Goal: Contribute content: Add original content to the website for others to see

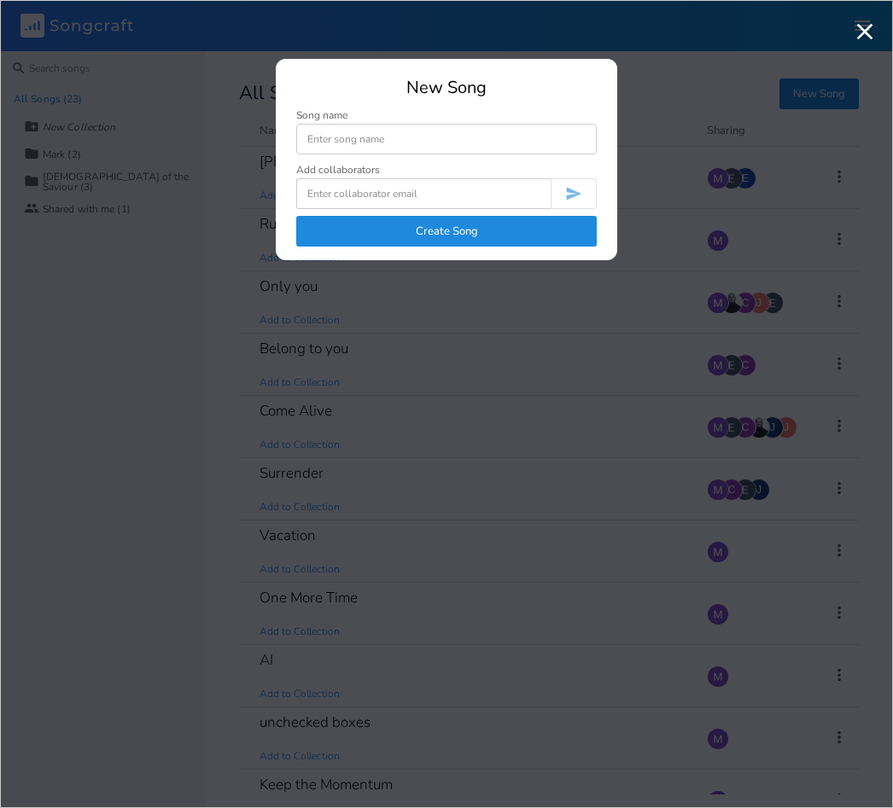
click at [353, 136] on input at bounding box center [446, 139] width 300 height 31
type input "Garment of Praise"
click at [459, 191] on input at bounding box center [423, 193] width 254 height 31
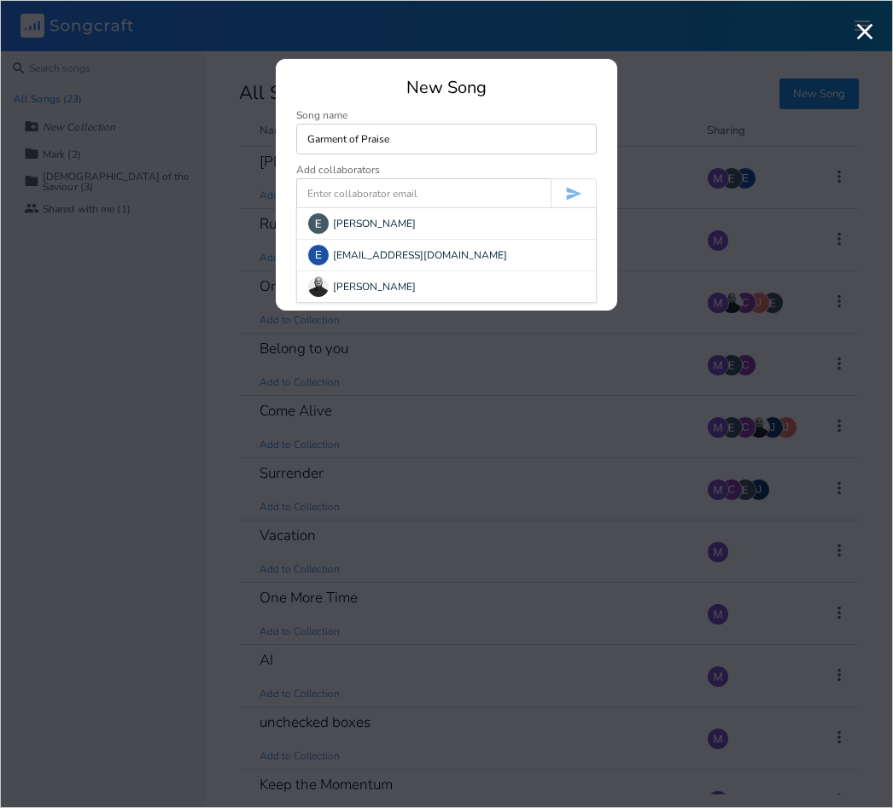
click at [379, 228] on div "[PERSON_NAME]" at bounding box center [446, 223] width 299 height 31
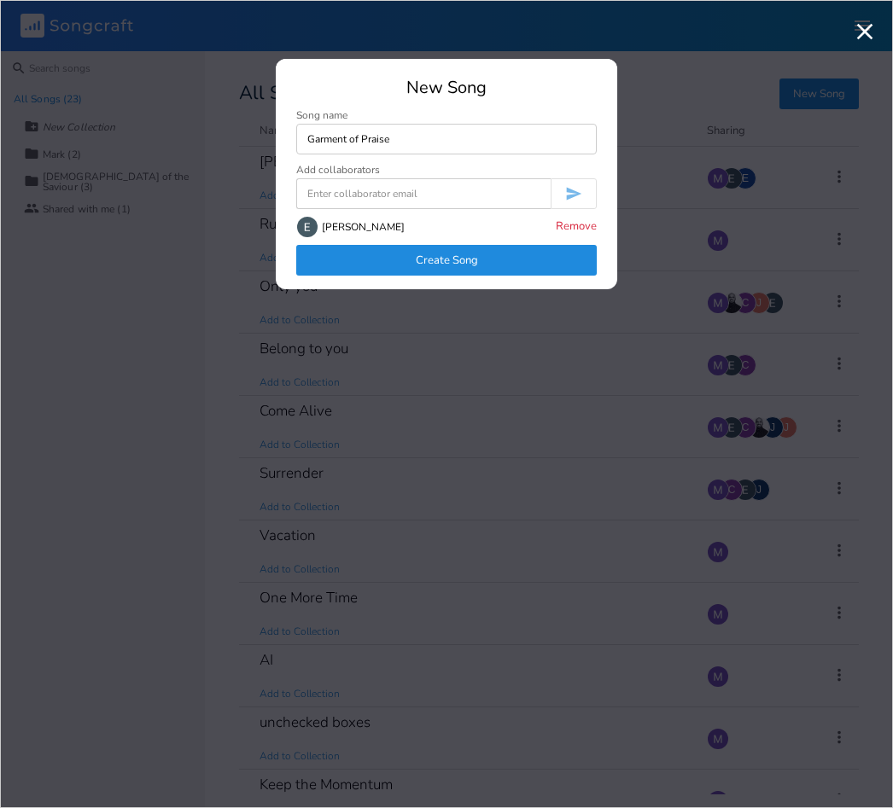
click at [488, 261] on button "Create Song" at bounding box center [446, 260] width 300 height 31
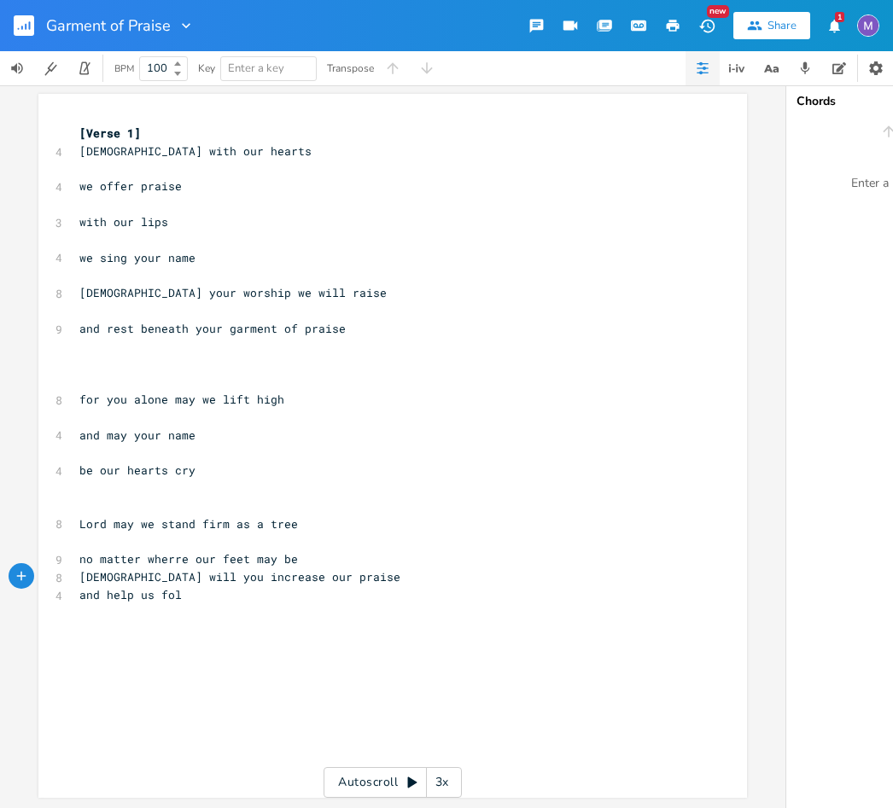
scroll to position [30, 0]
click at [607, 302] on pre "​" at bounding box center [384, 311] width 616 height 18
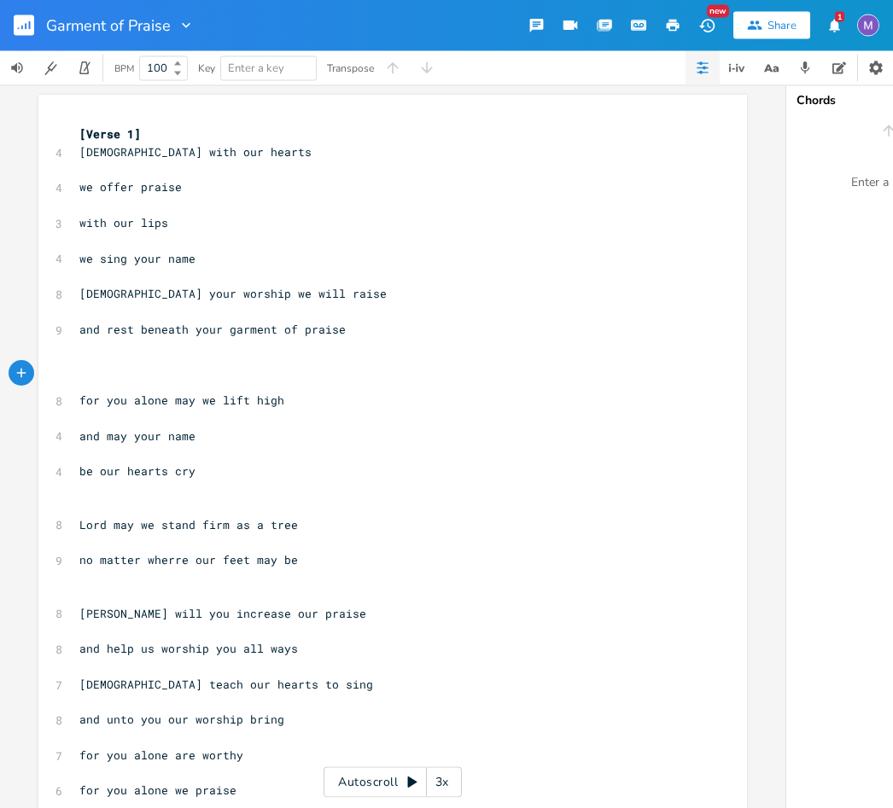
scroll to position [0, 0]
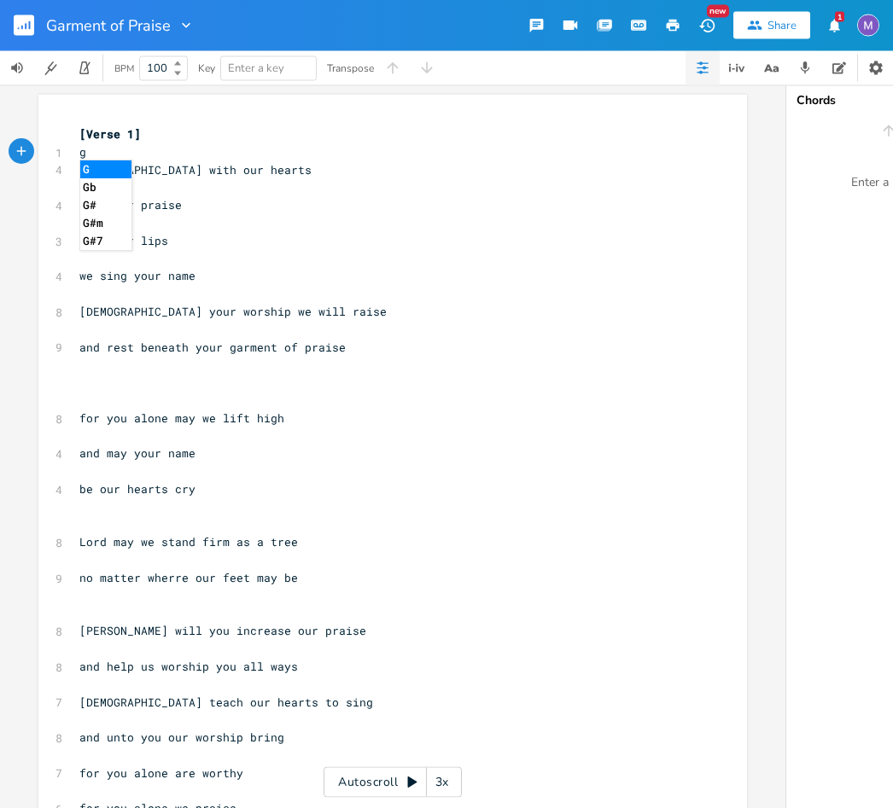
click at [116, 164] on li "G" at bounding box center [105, 170] width 51 height 18
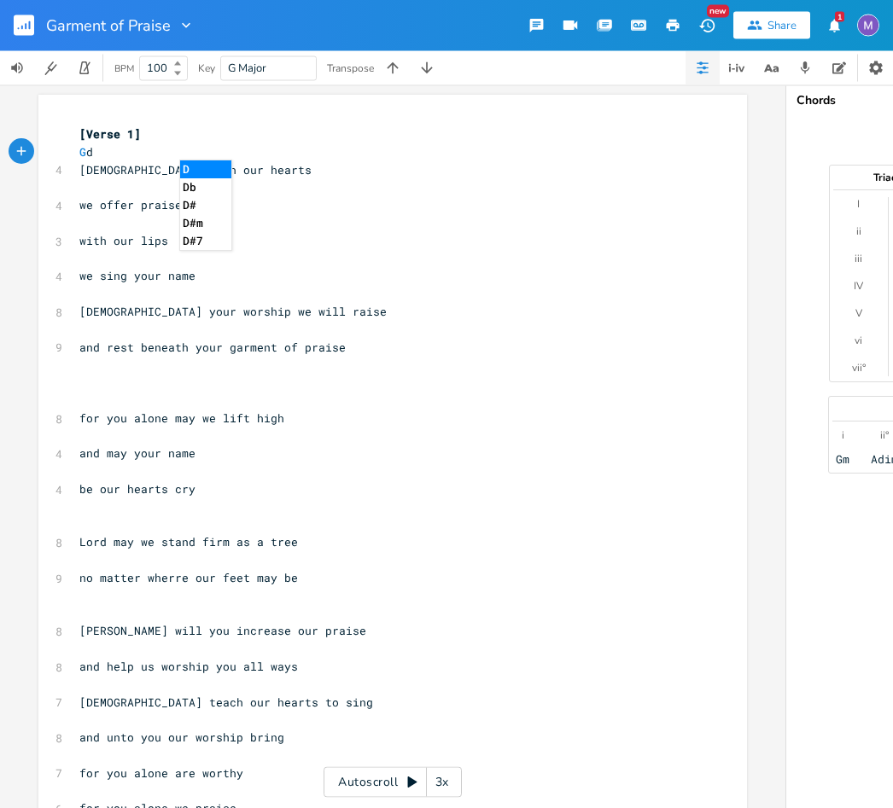
click at [201, 164] on li "D" at bounding box center [205, 170] width 51 height 18
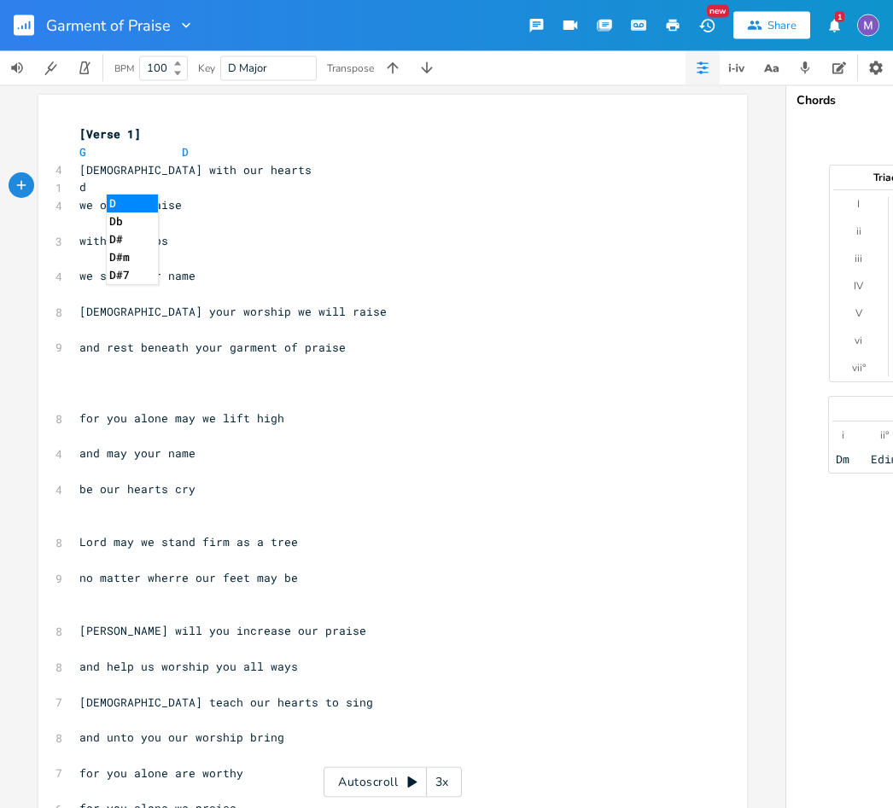
click at [131, 201] on li "D" at bounding box center [132, 204] width 51 height 18
click at [186, 201] on li "G" at bounding box center [185, 204] width 51 height 18
click at [105, 235] on li "G" at bounding box center [105, 239] width 51 height 18
click at [142, 241] on li "C" at bounding box center [144, 239] width 51 height 18
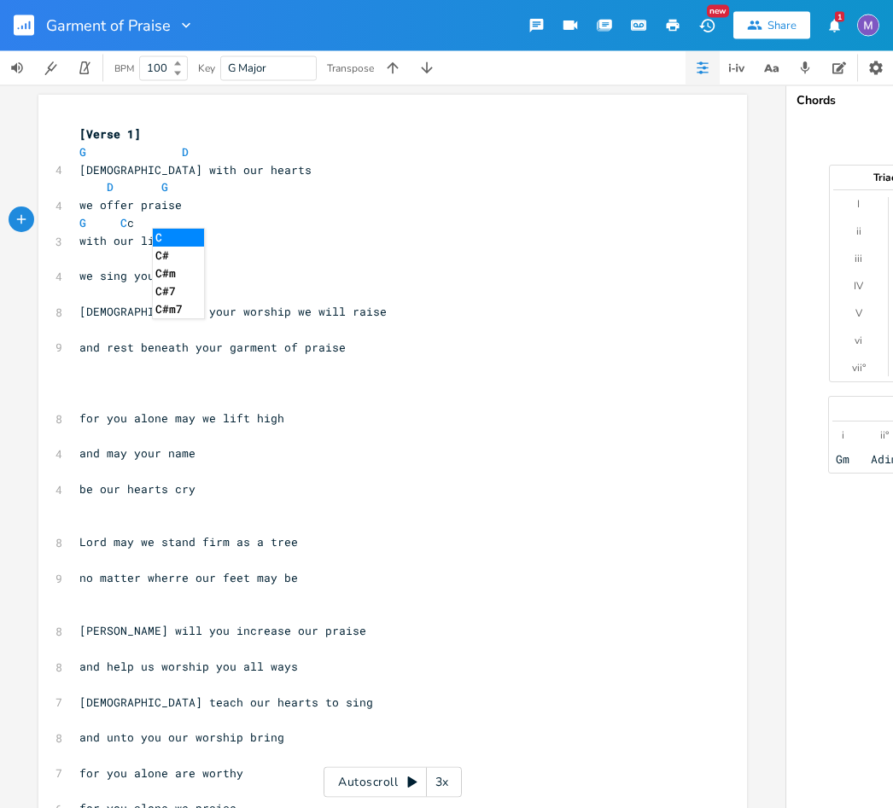
click at [188, 239] on li "C" at bounding box center [178, 239] width 51 height 18
click at [143, 265] on li "G" at bounding box center [139, 273] width 51 height 18
click at [201, 264] on li "D" at bounding box center [198, 273] width 51 height 18
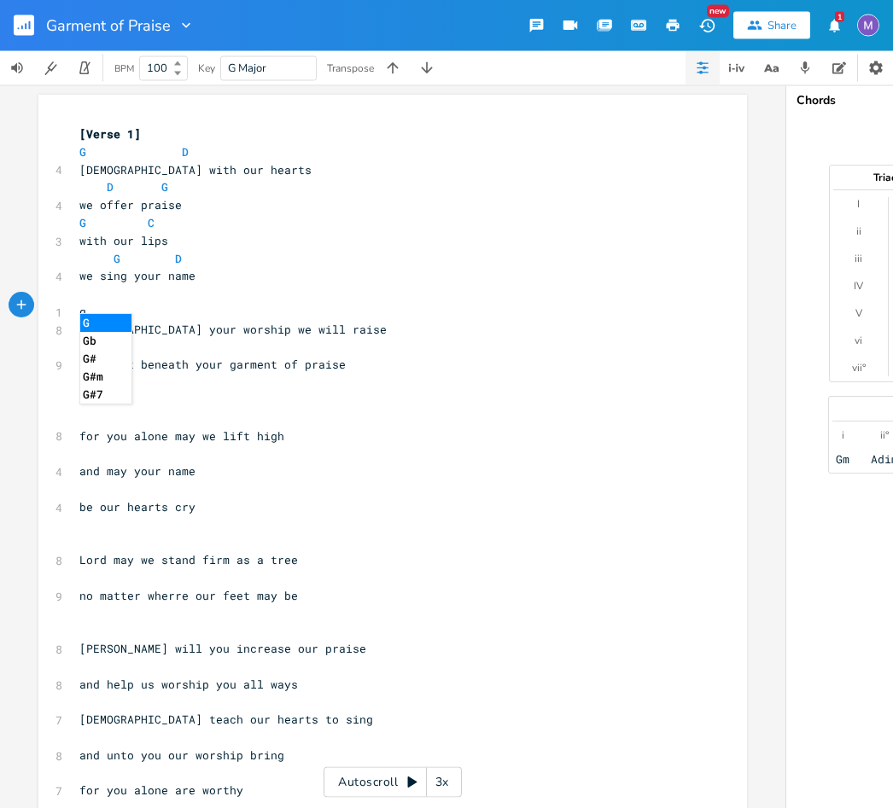
click at [103, 316] on li "G" at bounding box center [105, 324] width 51 height 18
click at [194, 319] on li "C" at bounding box center [198, 324] width 51 height 18
click at [283, 318] on li "D" at bounding box center [278, 324] width 51 height 18
copy span "G C D"
click at [70, 347] on div "xxxxxxxxxx [Verse 1] G D 4 [DEMOGRAPHIC_DATA] with our hearts D G 4 we offer pr…" at bounding box center [392, 593] width 708 height 995
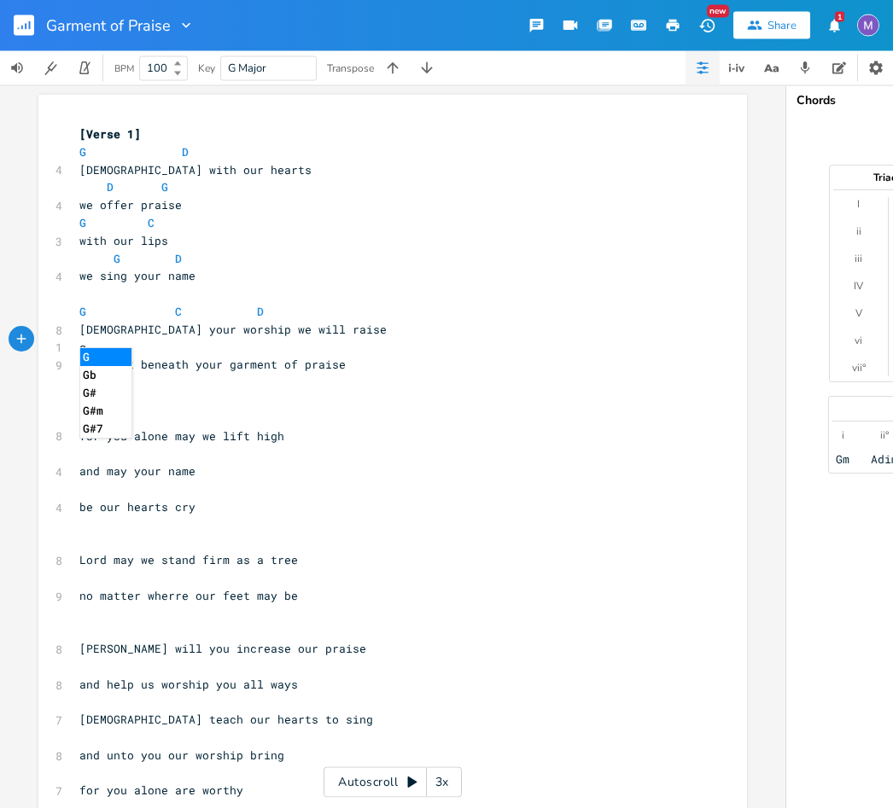
click at [108, 352] on li "G" at bounding box center [105, 358] width 51 height 18
click at [195, 350] on li "D" at bounding box center [191, 358] width 51 height 18
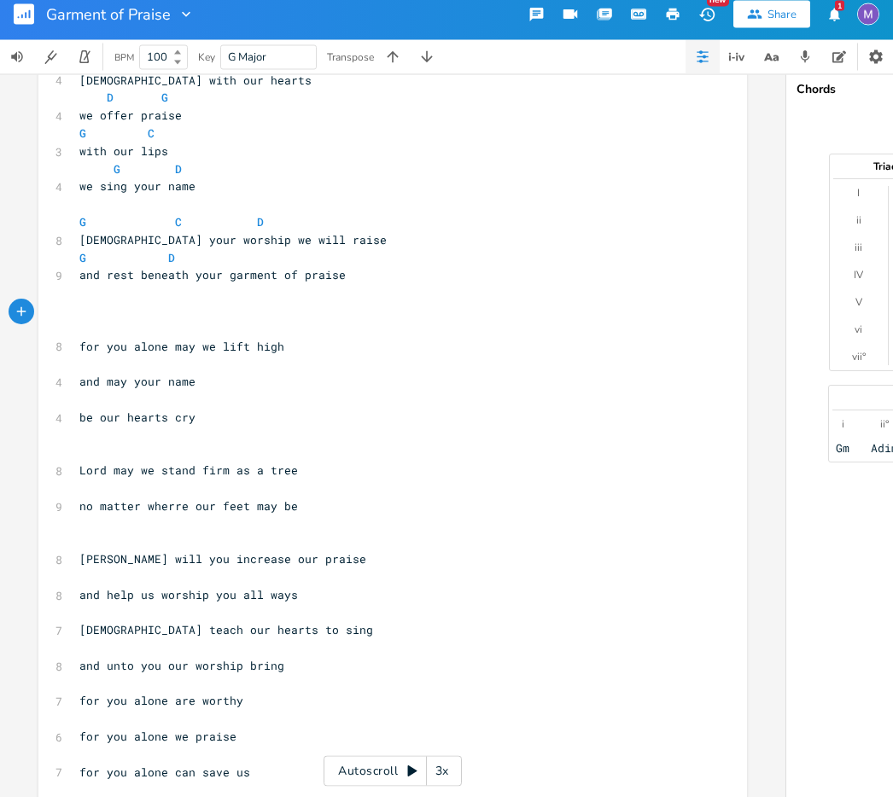
scroll to position [82, 0]
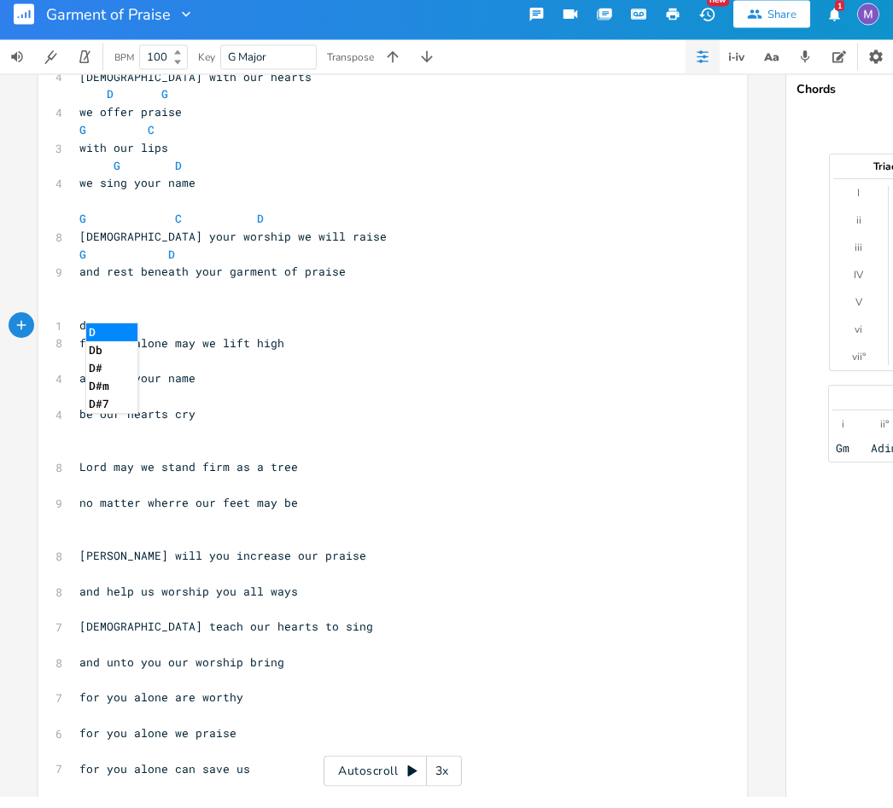
click at [125, 337] on li "D" at bounding box center [111, 344] width 51 height 18
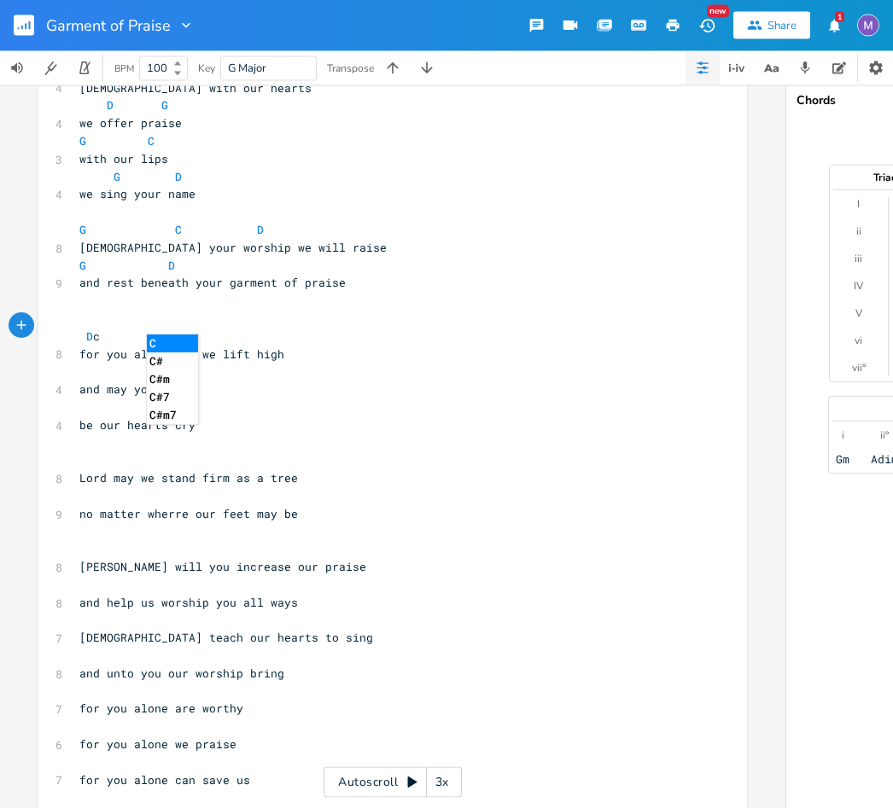
click at [182, 341] on li "C" at bounding box center [172, 344] width 51 height 18
click at [240, 341] on li "G" at bounding box center [225, 344] width 51 height 18
click at [304, 341] on li "D" at bounding box center [291, 344] width 51 height 18
click at [116, 376] on li "G" at bounding box center [111, 379] width 51 height 18
click at [205, 379] on li "D" at bounding box center [205, 379] width 51 height 18
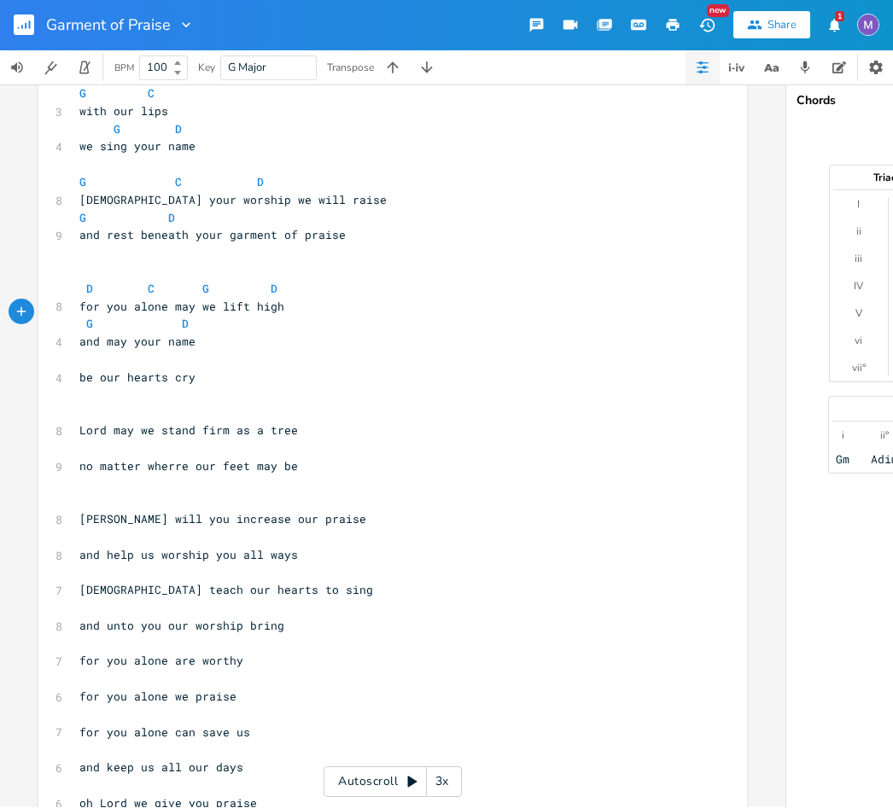
scroll to position [138, 0]
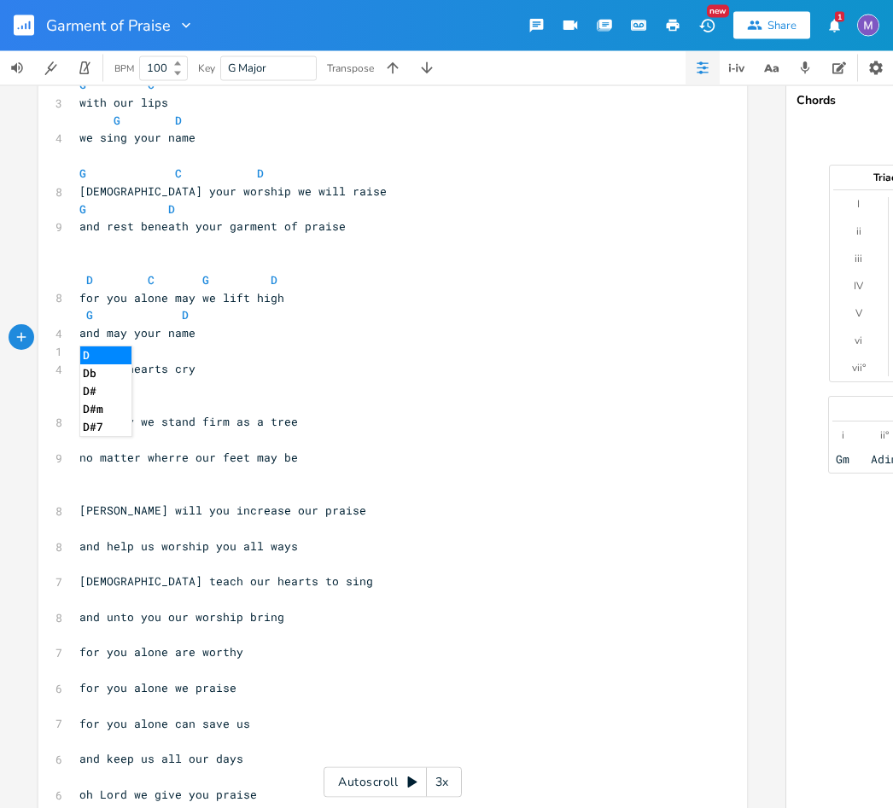
click at [115, 354] on li "D" at bounding box center [105, 356] width 51 height 18
click at [244, 396] on pre "​" at bounding box center [384, 405] width 616 height 18
click at [76, 361] on pre "be our hearts cry" at bounding box center [384, 370] width 616 height 18
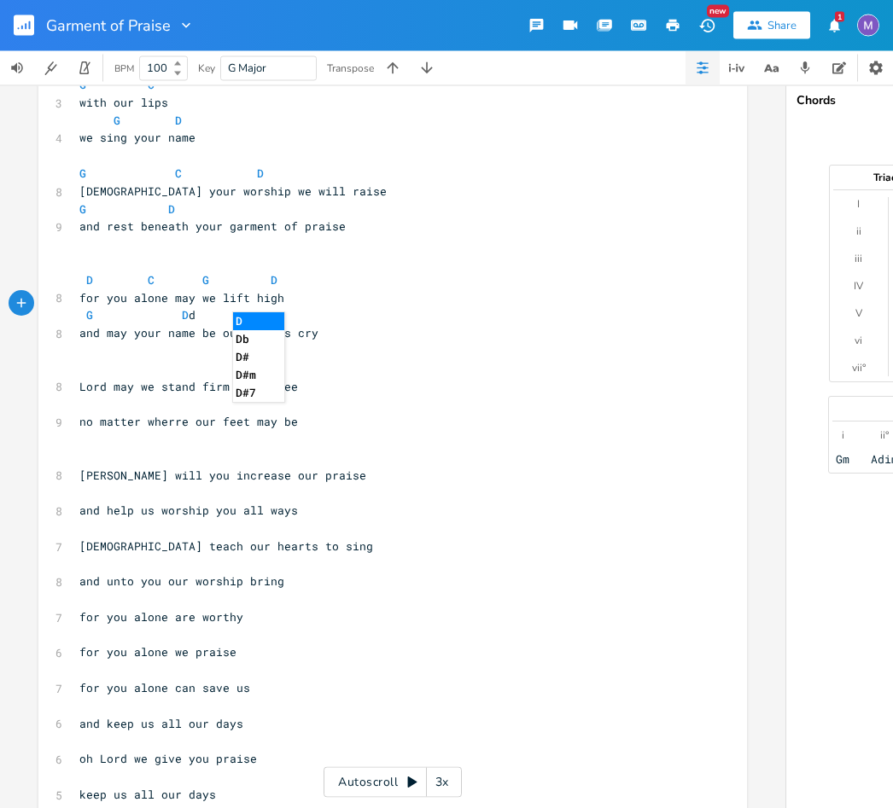
click at [253, 313] on li "D" at bounding box center [258, 322] width 51 height 18
click at [323, 321] on li "G" at bounding box center [318, 322] width 51 height 18
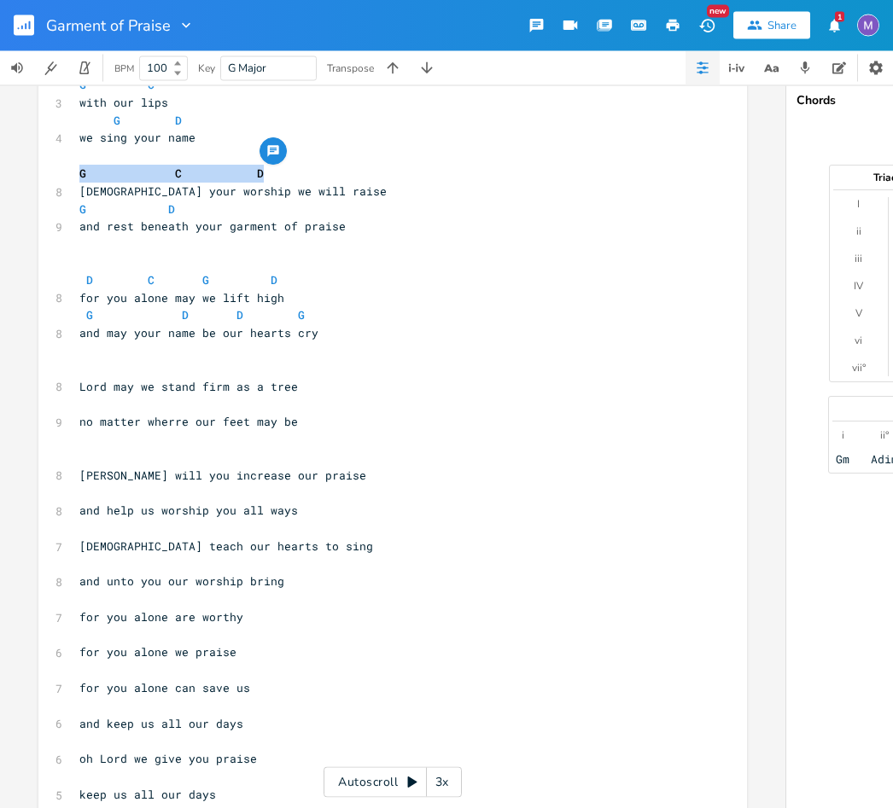
copy span "G C D"
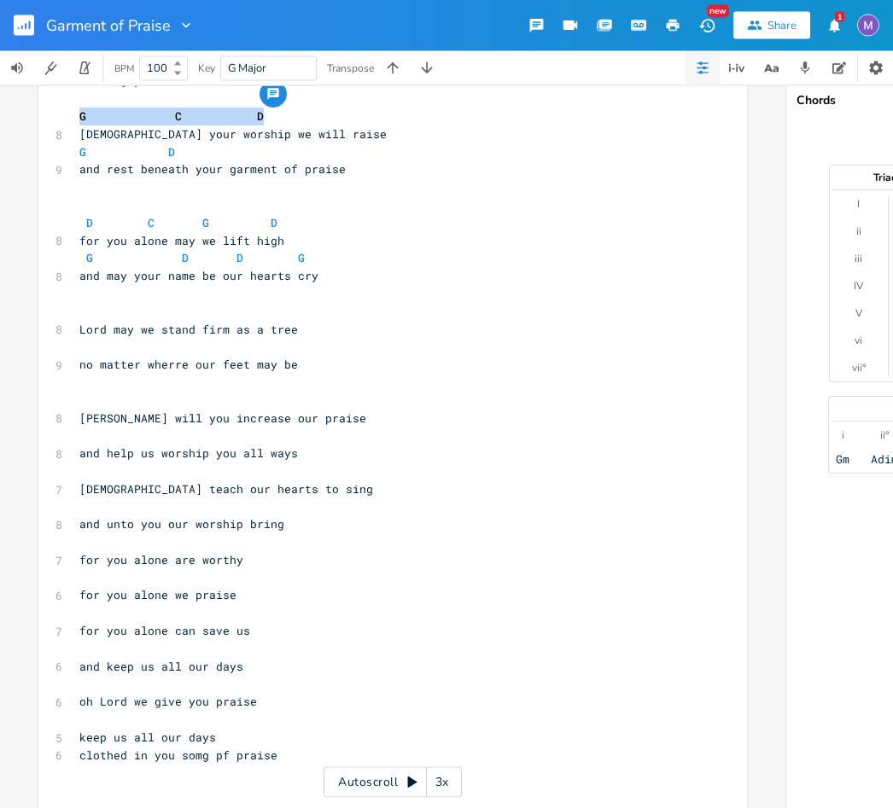
scroll to position [195, 0]
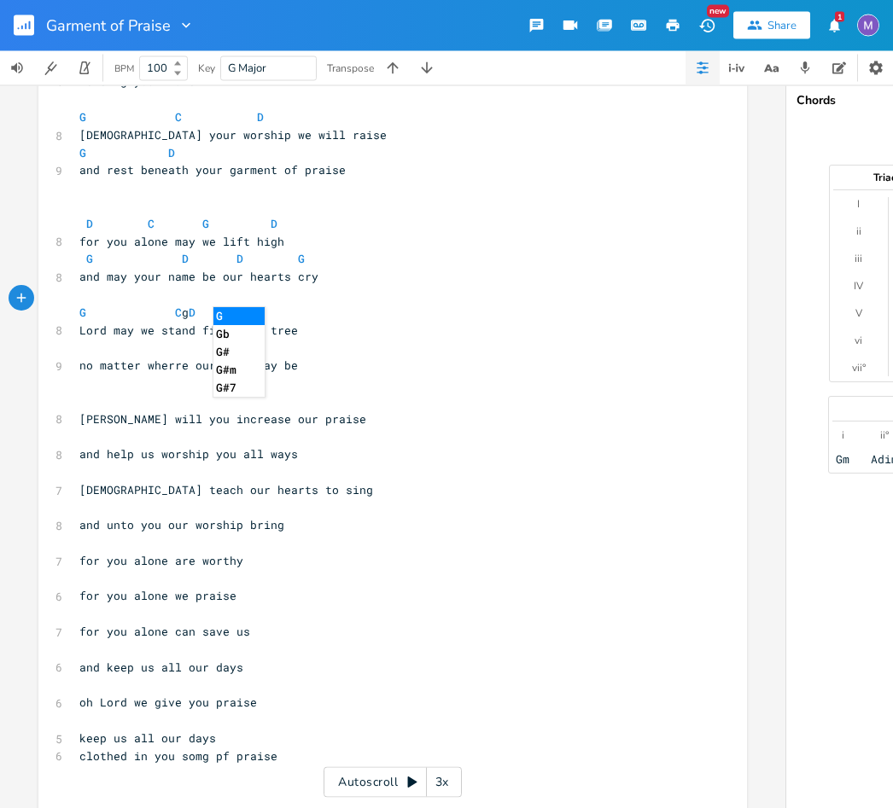
click at [240, 311] on li "G" at bounding box center [238, 317] width 51 height 18
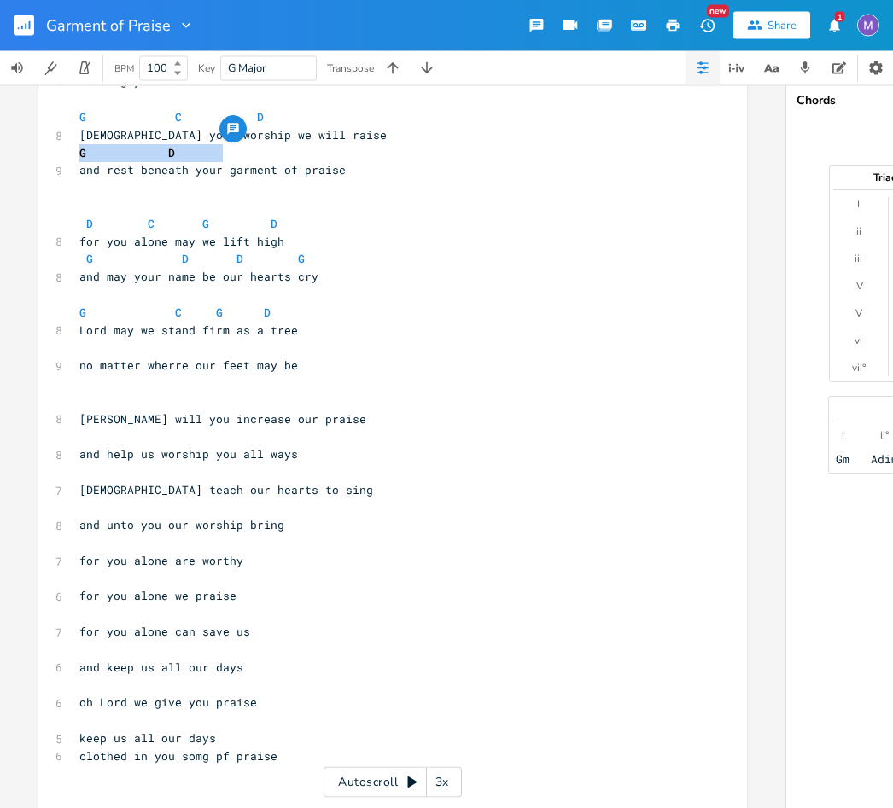
copy span "G D"
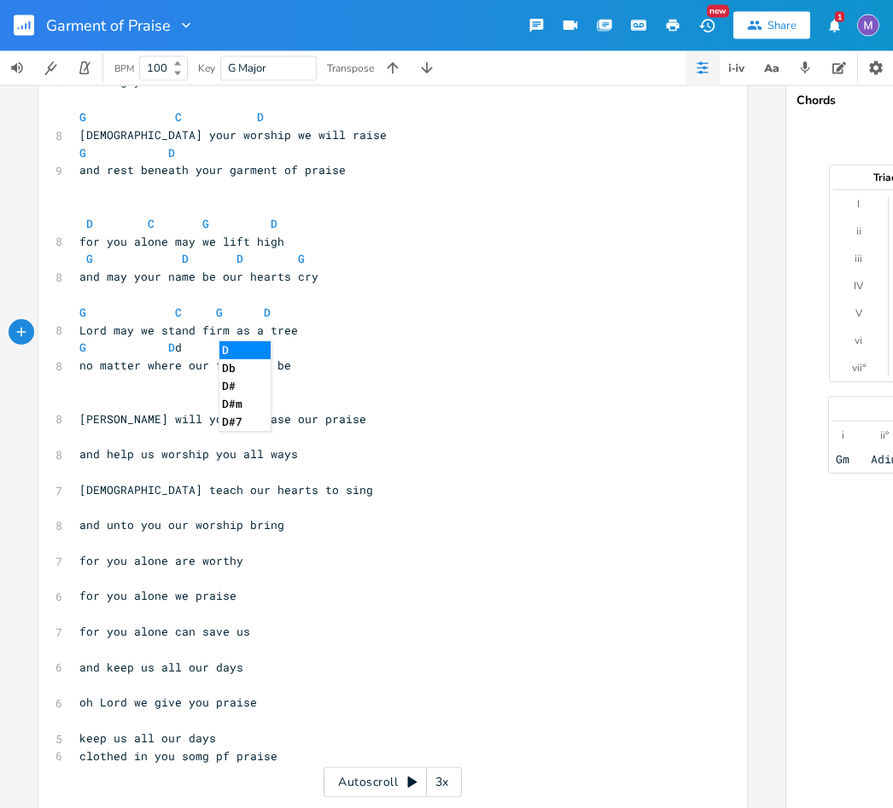
click at [251, 346] on li "D" at bounding box center [244, 351] width 51 height 18
click at [306, 350] on li "G" at bounding box center [291, 351] width 51 height 18
